Goal: Task Accomplishment & Management: Use online tool/utility

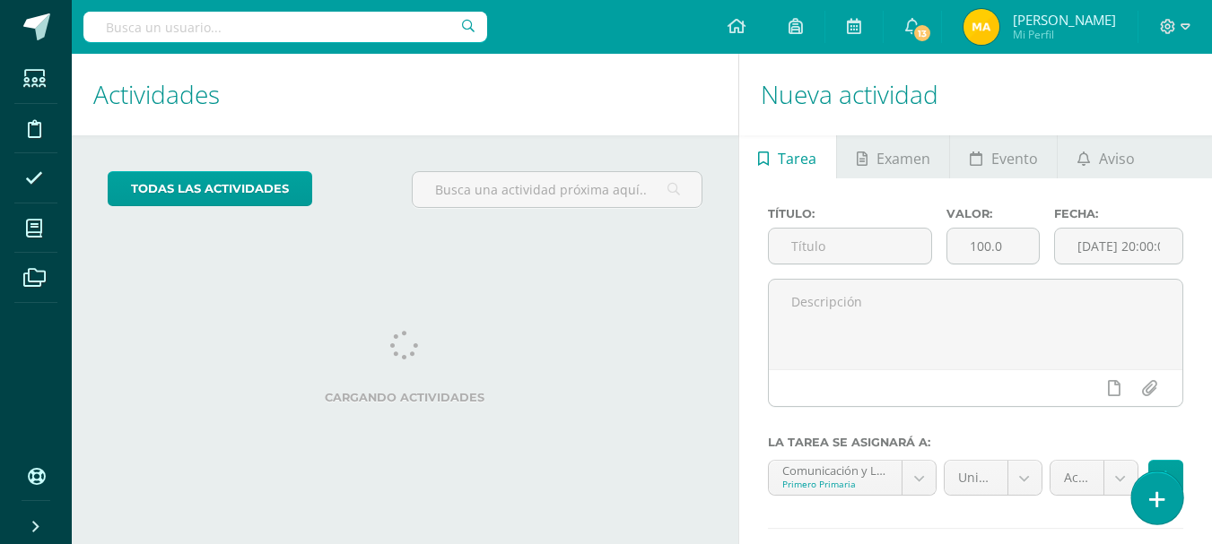
click at [1155, 491] on icon at bounding box center [1157, 500] width 16 height 21
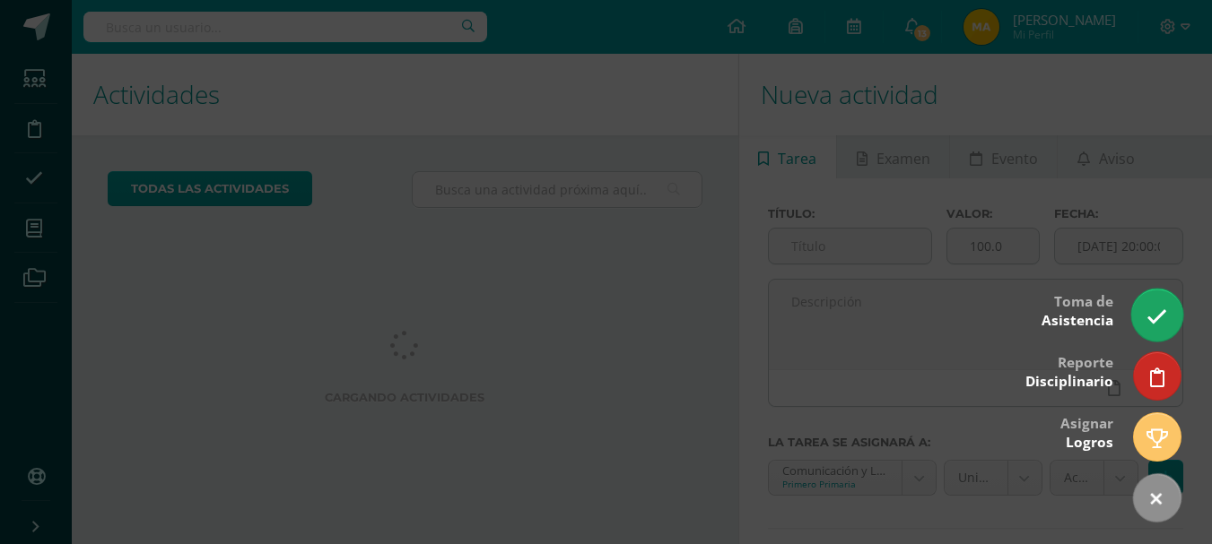
click at [1161, 318] on icon at bounding box center [1156, 317] width 21 height 21
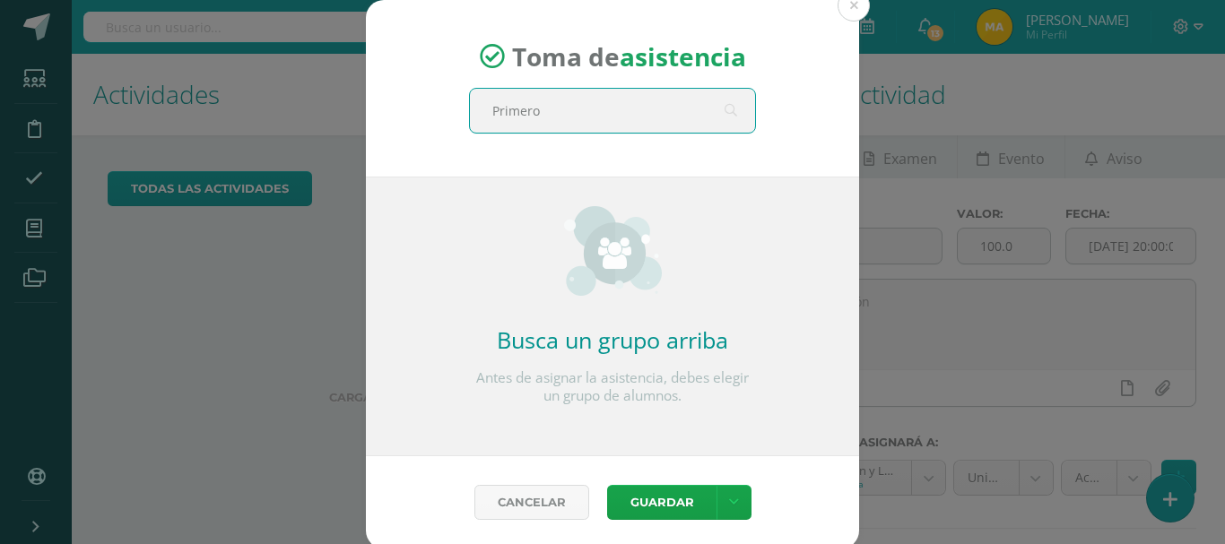
type input "Primero B"
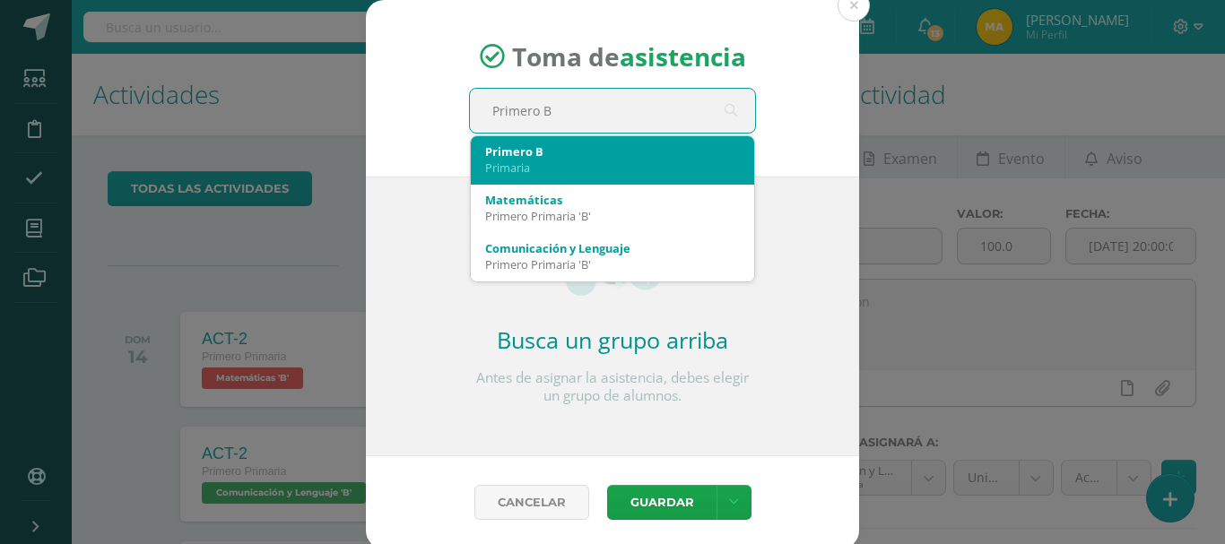
click at [489, 180] on div "Primero B Primaria" at bounding box center [612, 159] width 255 height 47
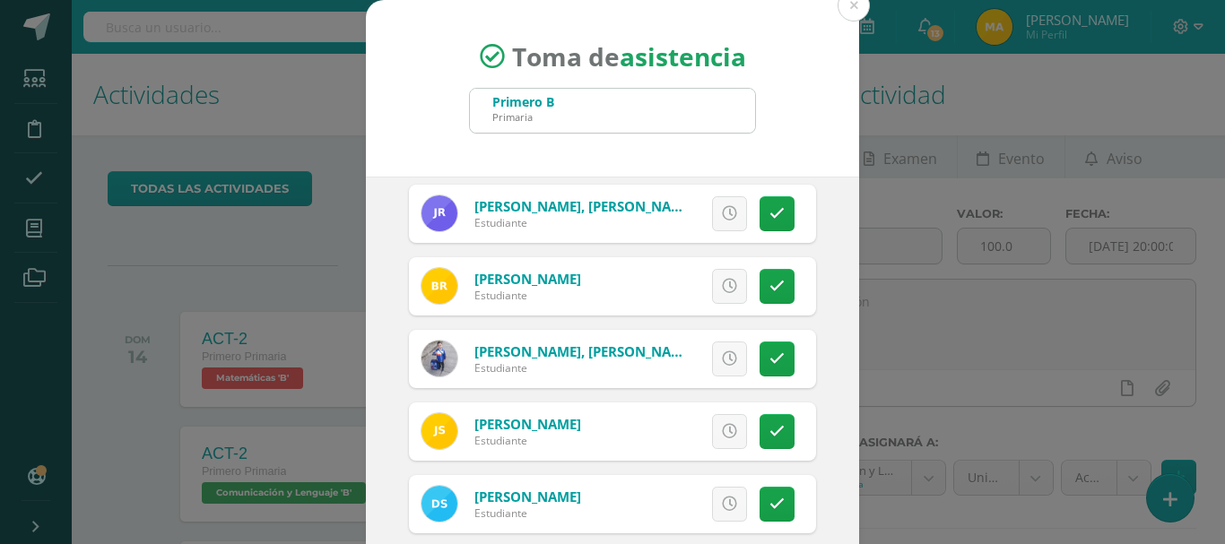
scroll to position [598, 0]
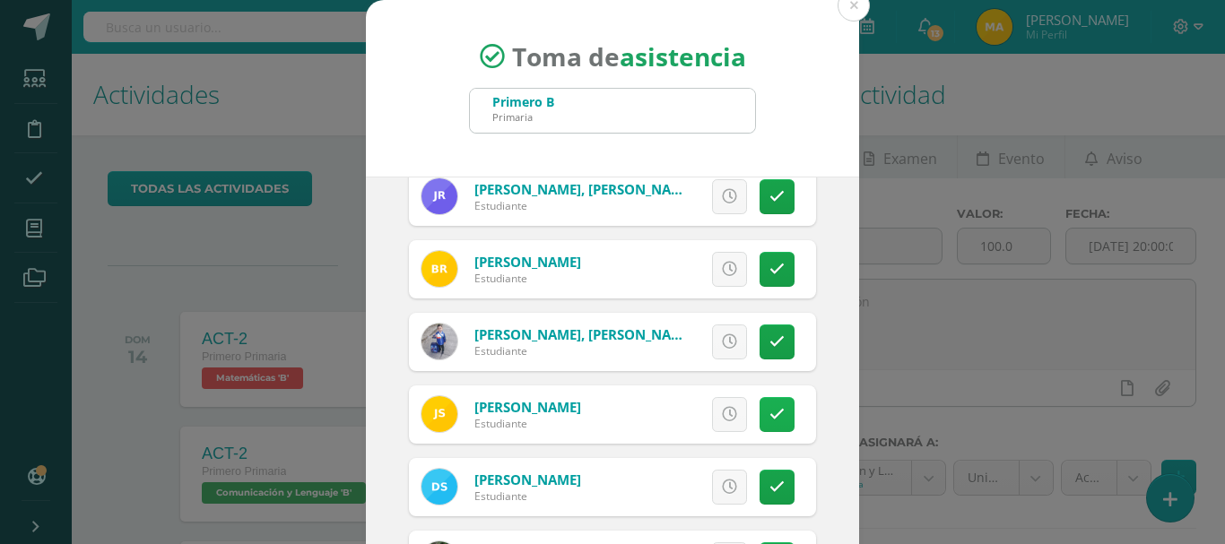
click at [770, 411] on icon at bounding box center [777, 414] width 15 height 15
click at [695, 405] on span "Excusa" at bounding box center [699, 414] width 49 height 33
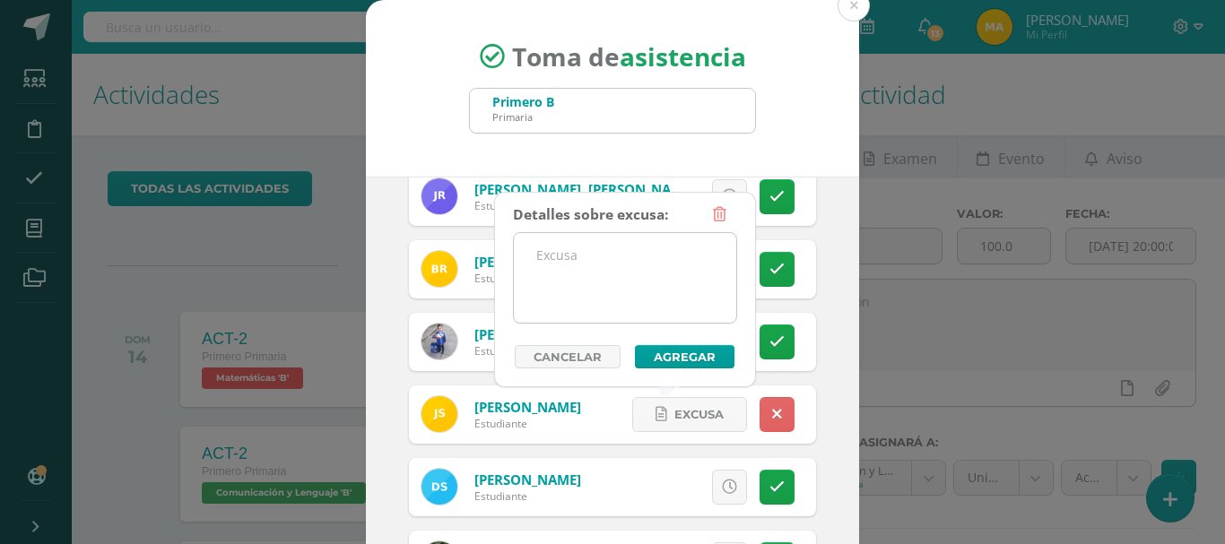
click at [679, 274] on textarea at bounding box center [625, 278] width 222 height 90
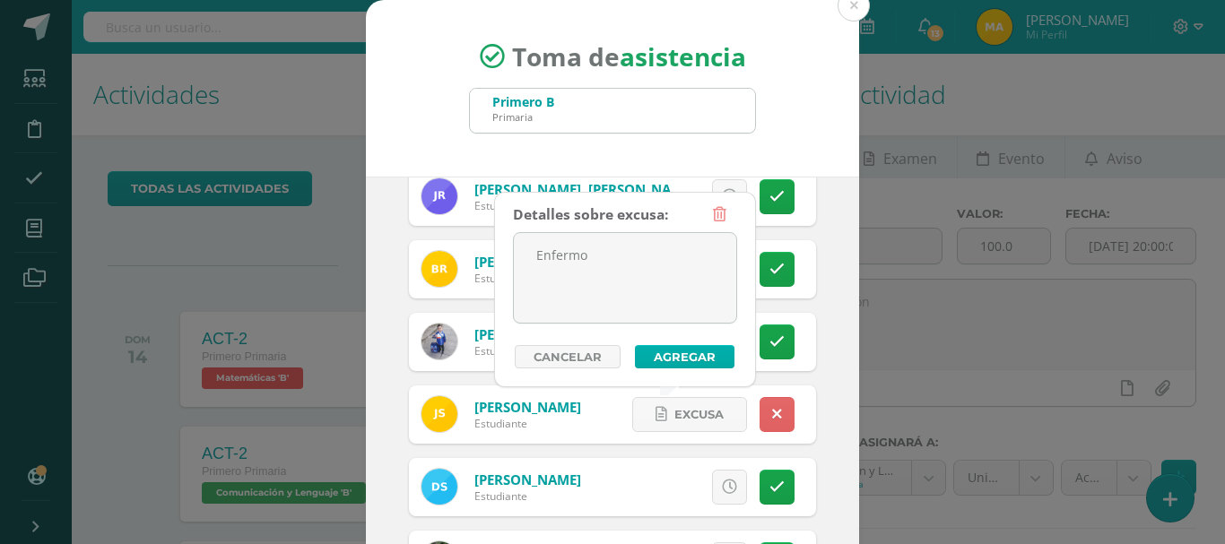
type textarea "Enfermo"
click at [707, 359] on button "Agregar" at bounding box center [685, 356] width 100 height 23
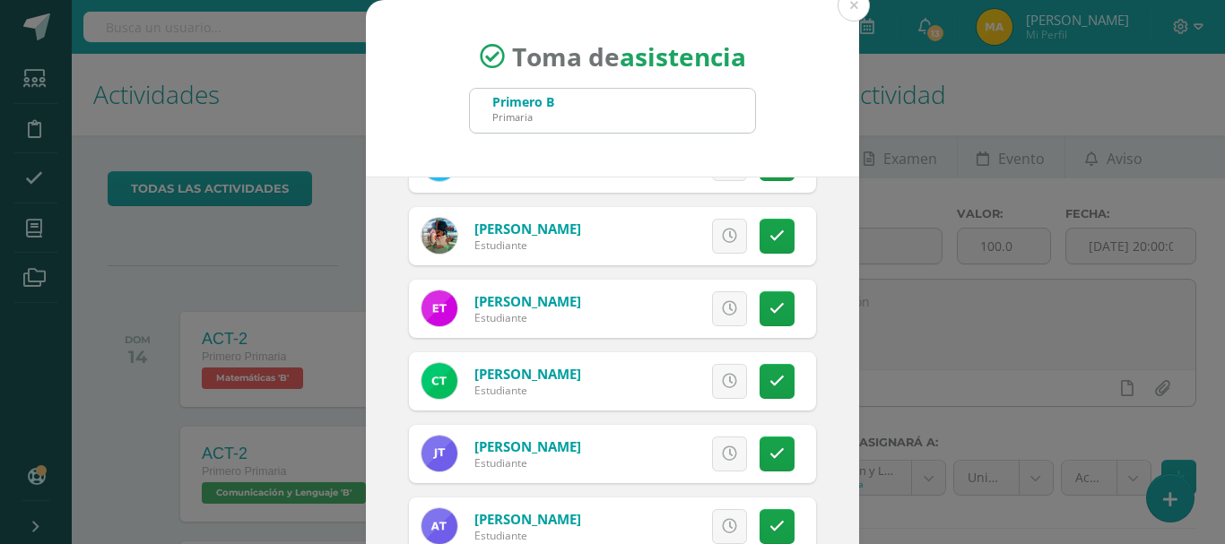
scroll to position [134, 0]
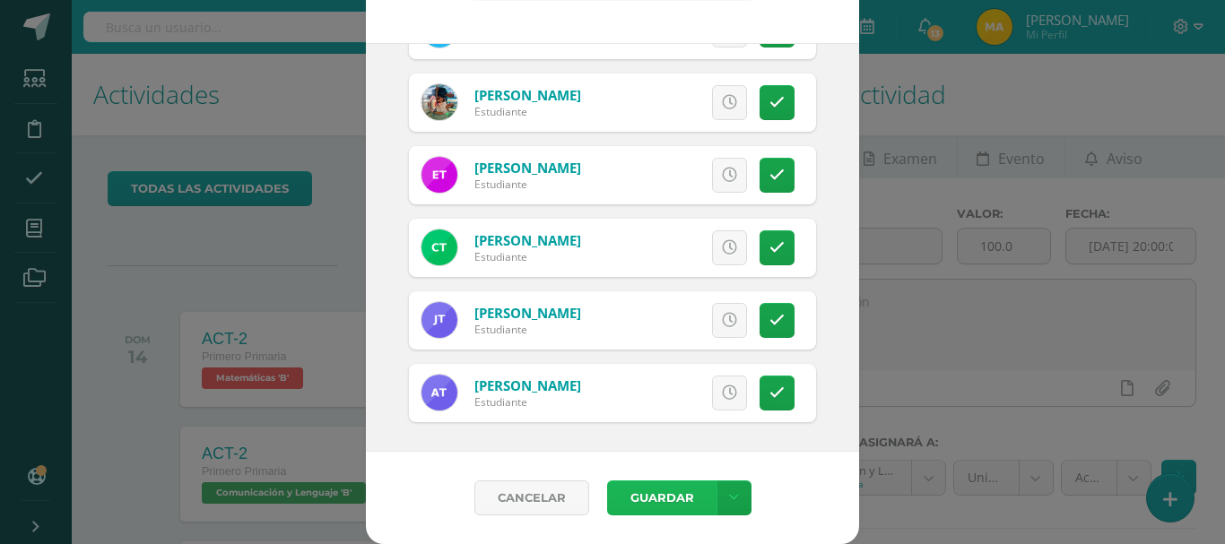
click at [663, 493] on button "Guardar" at bounding box center [661, 498] width 109 height 35
